Goal: Check status: Check status

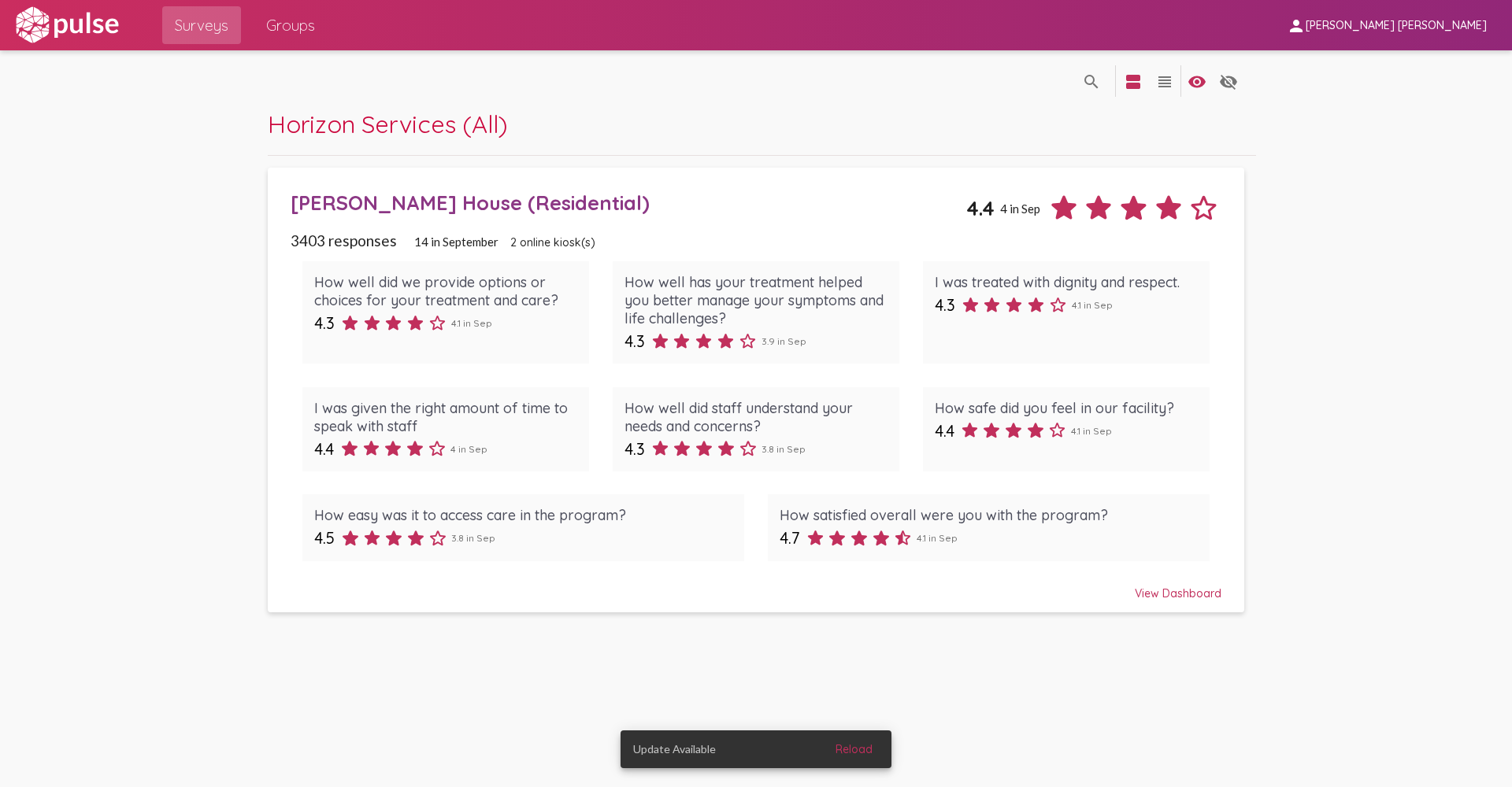
click at [1195, 585] on div "View Dashboard" at bounding box center [756, 586] width 930 height 29
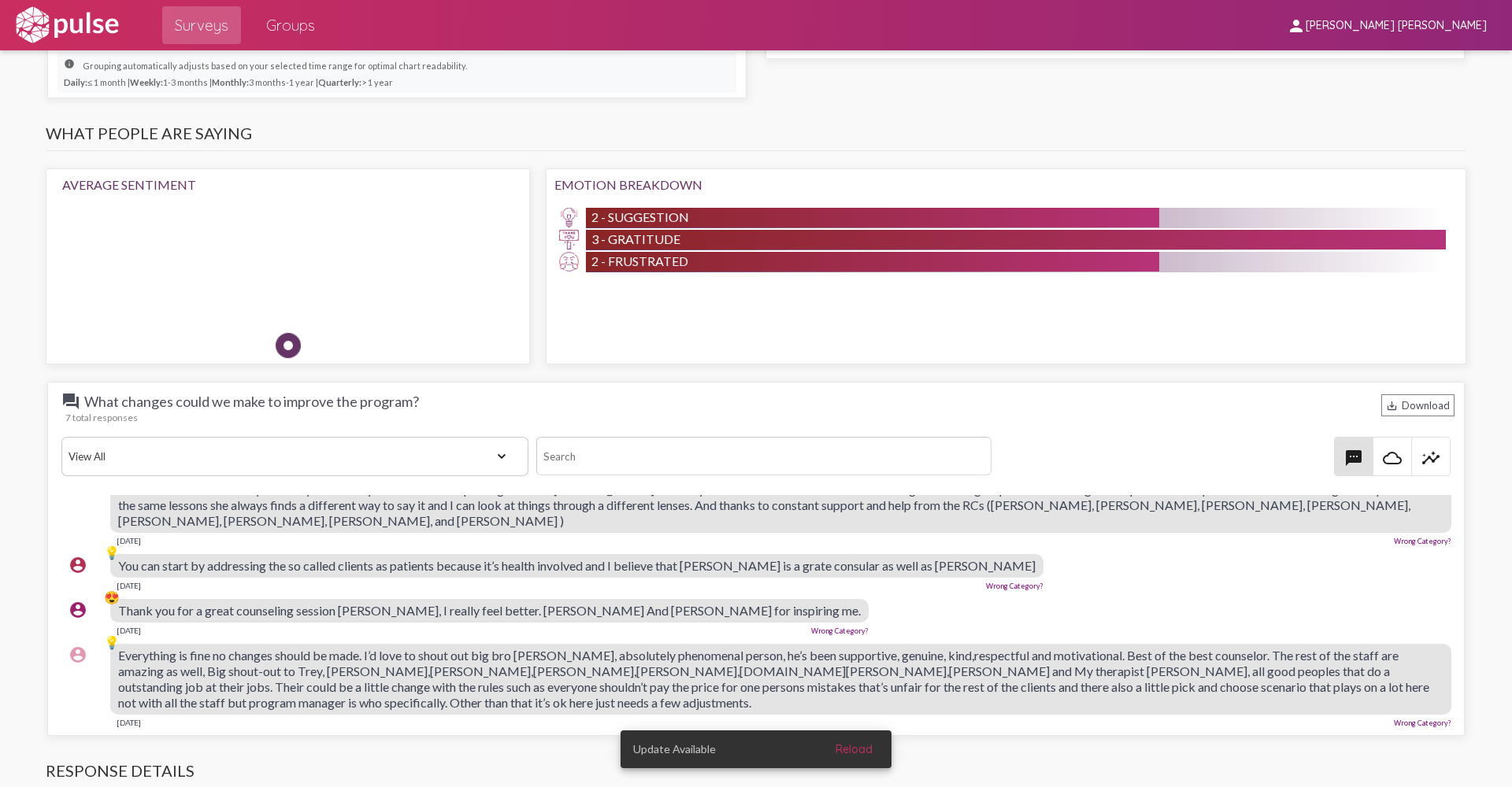
scroll to position [1338, 0]
